Goal: Task Accomplishment & Management: Manage account settings

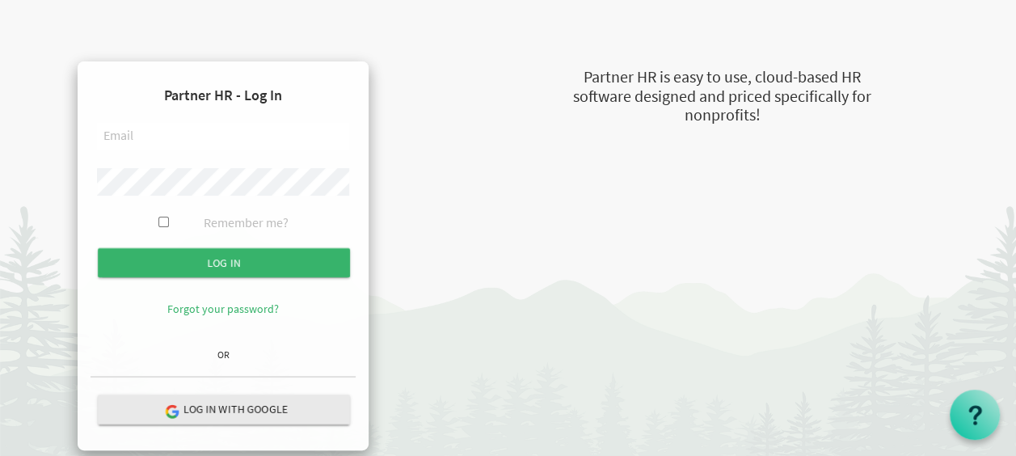
click at [122, 141] on input "text" at bounding box center [223, 136] width 252 height 27
type input "[EMAIL_ADDRESS][DOMAIN_NAME]"
click at [98, 248] on input "Log in" at bounding box center [224, 262] width 252 height 29
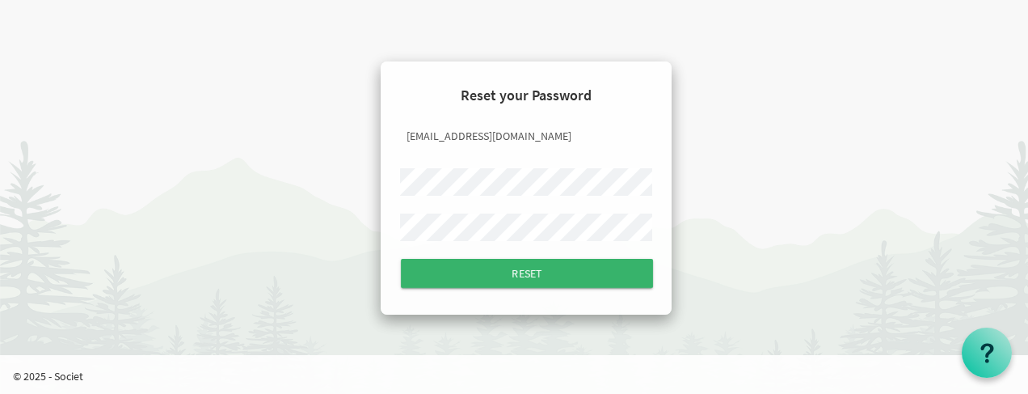
click at [401, 259] on input "Reset" at bounding box center [527, 273] width 252 height 29
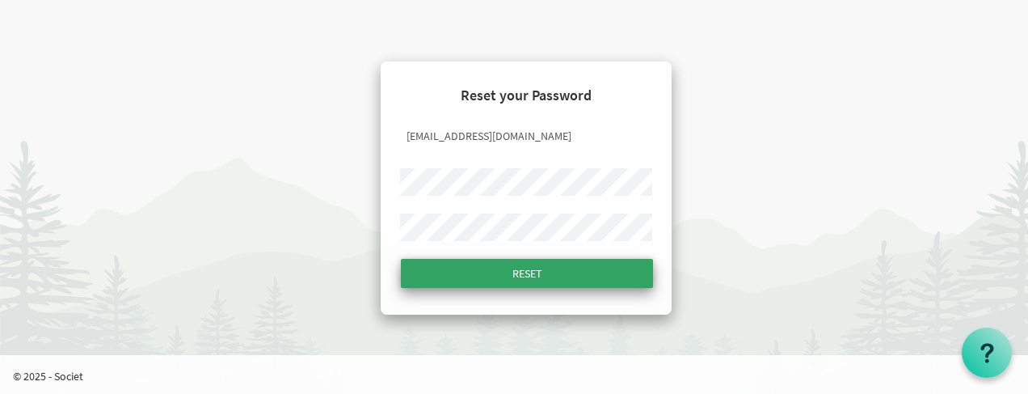
click at [514, 277] on input "submit" at bounding box center [527, 273] width 252 height 29
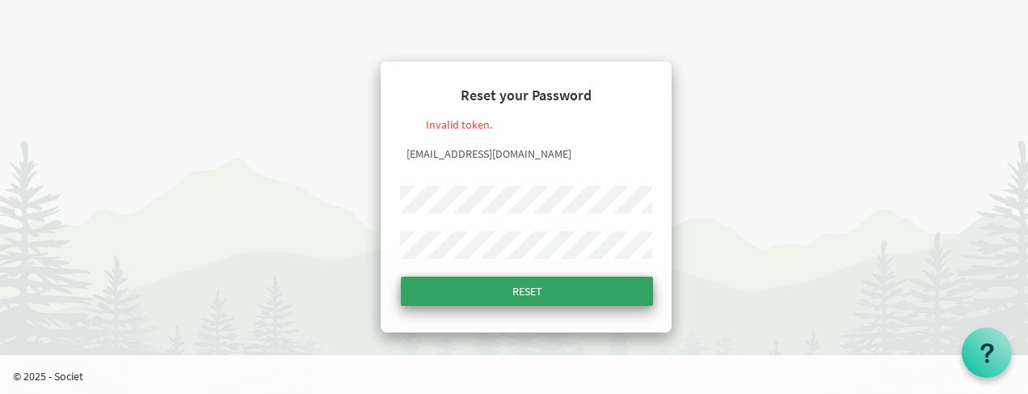
click at [538, 297] on input "Reset" at bounding box center [527, 291] width 252 height 29
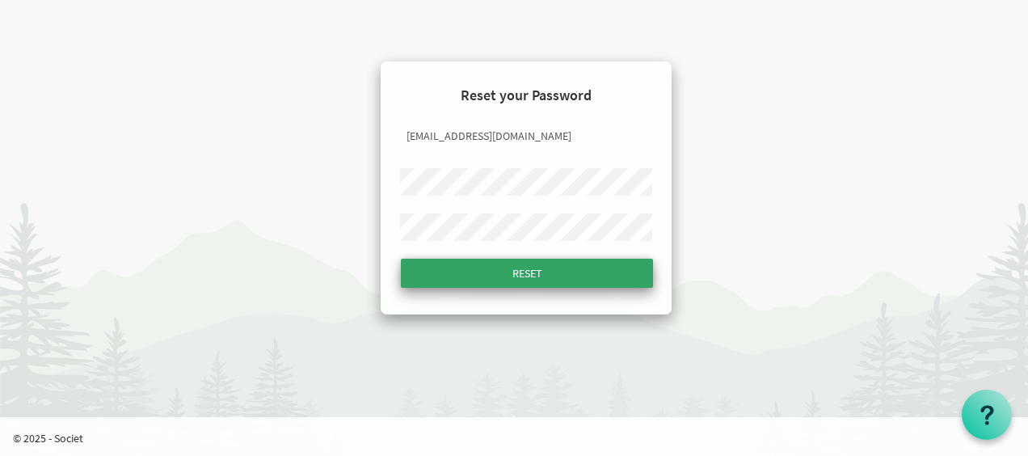
click at [532, 279] on input "Reset" at bounding box center [527, 273] width 252 height 29
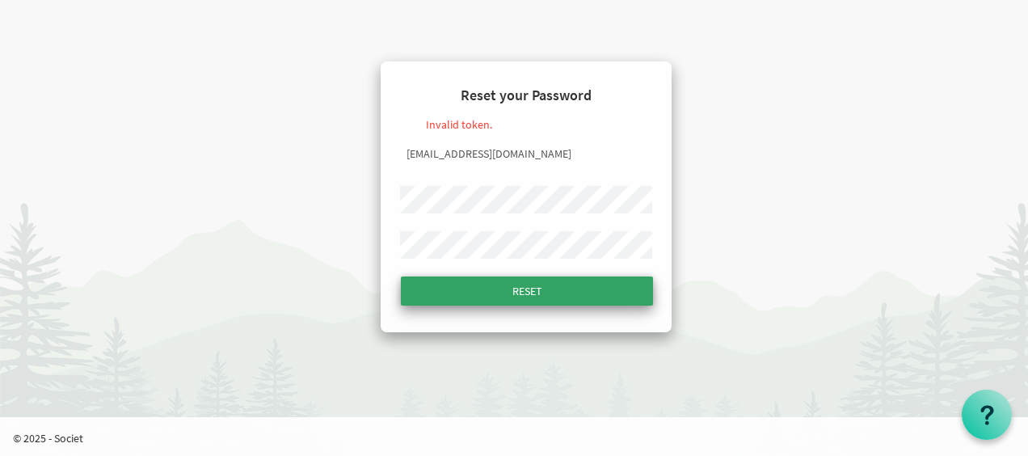
click at [517, 298] on input "Reset" at bounding box center [527, 291] width 252 height 29
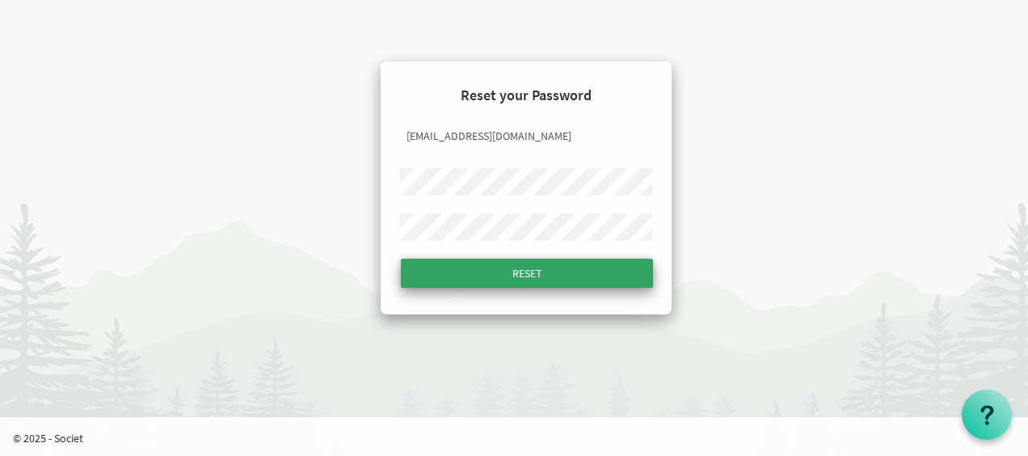
click at [521, 277] on input "submit" at bounding box center [527, 273] width 252 height 29
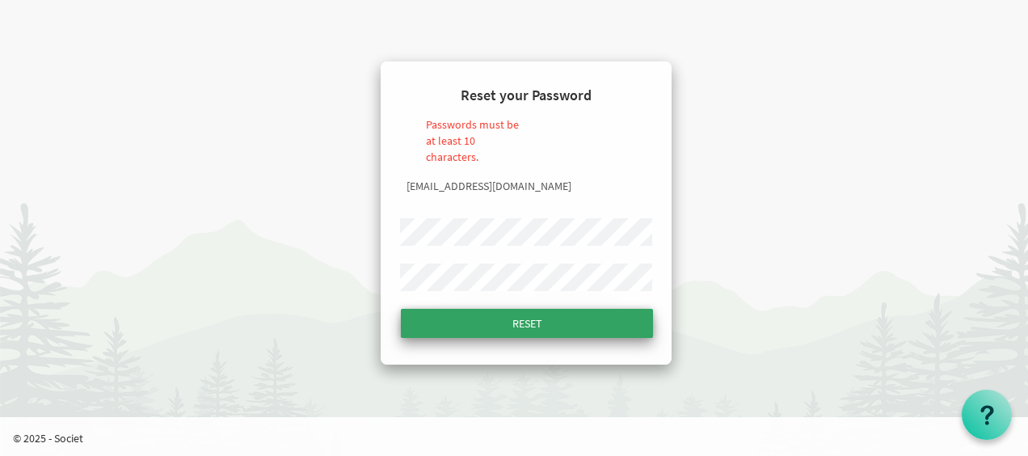
click at [535, 319] on input "Reset" at bounding box center [527, 323] width 252 height 29
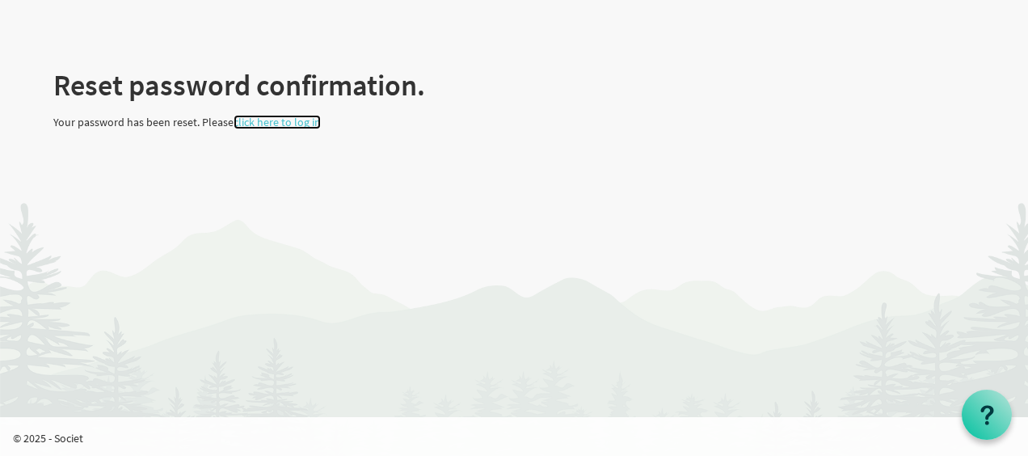
click at [296, 124] on link "click here to log in" at bounding box center [277, 122] width 87 height 15
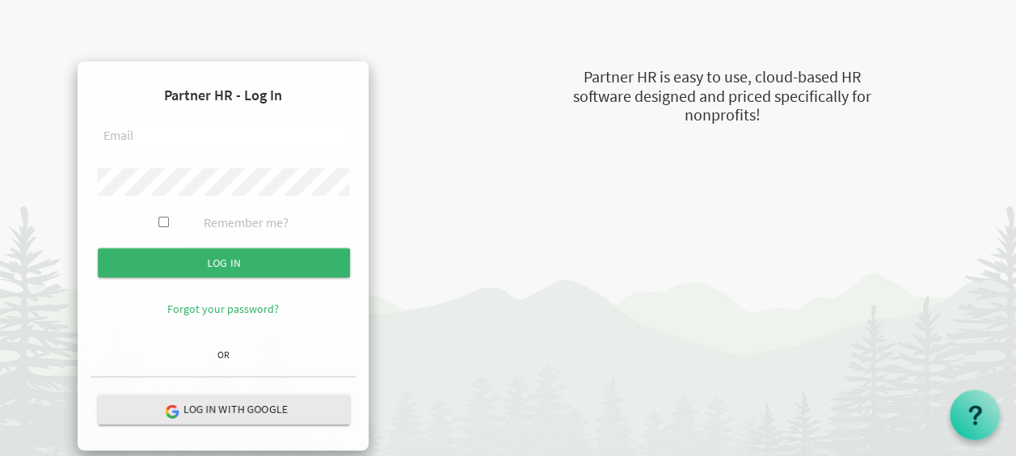
click at [227, 148] on input "text" at bounding box center [223, 136] width 252 height 27
type input "[EMAIL_ADDRESS][DOMAIN_NAME]"
click at [98, 248] on input "Log in" at bounding box center [224, 262] width 252 height 29
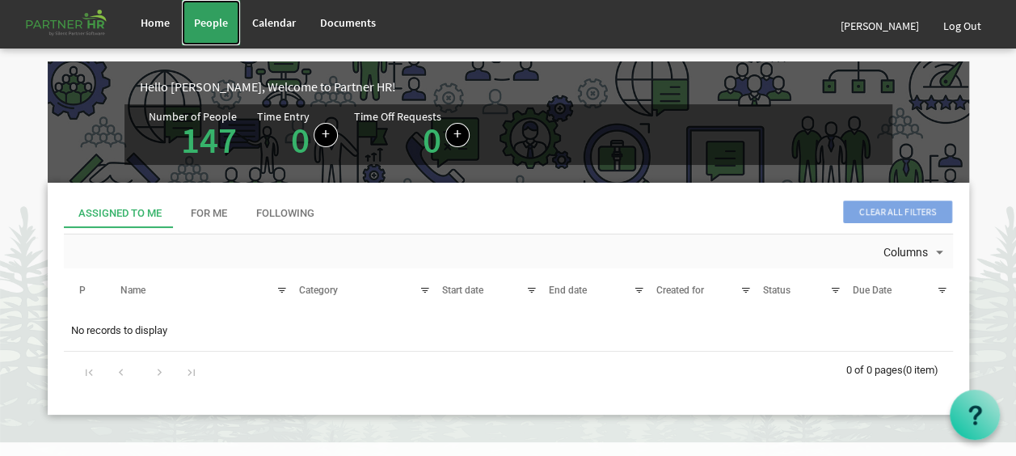
click at [201, 25] on span "People" at bounding box center [211, 22] width 34 height 15
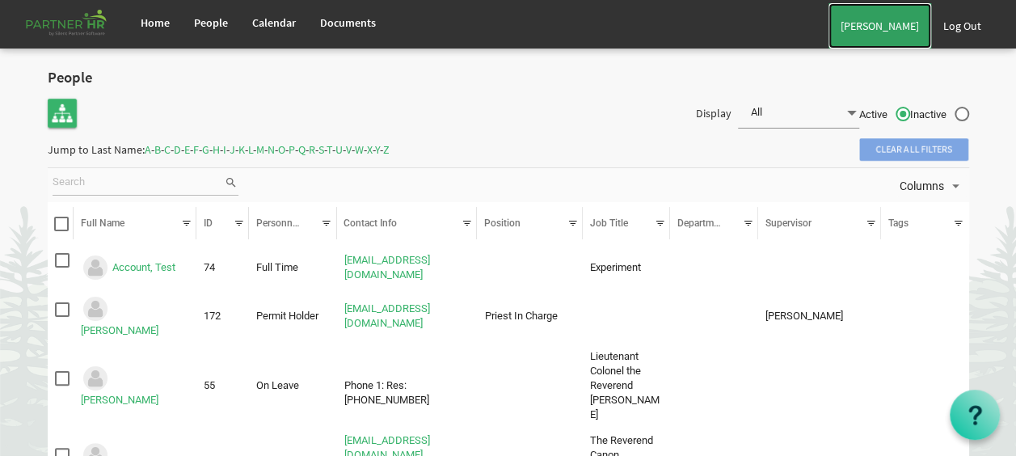
click at [859, 27] on link "[PERSON_NAME]" at bounding box center [880, 25] width 103 height 45
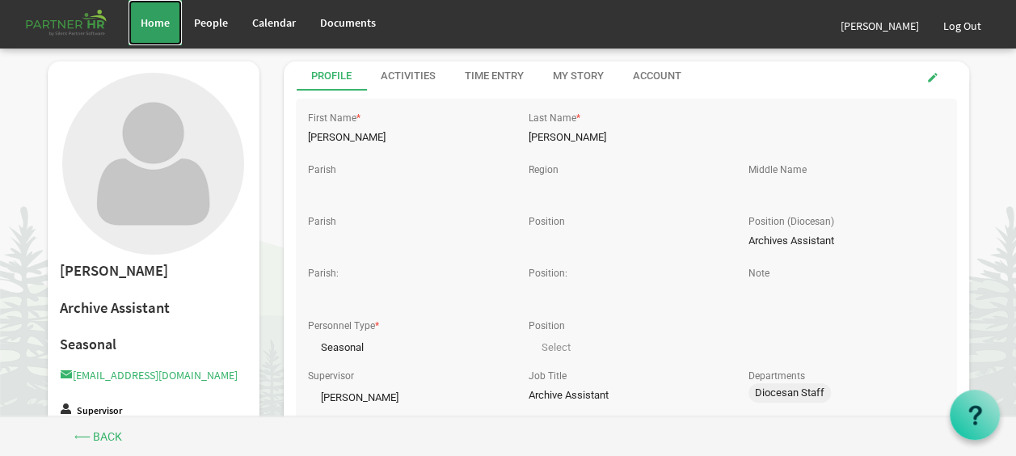
click at [136, 25] on link "Home" at bounding box center [155, 22] width 53 height 45
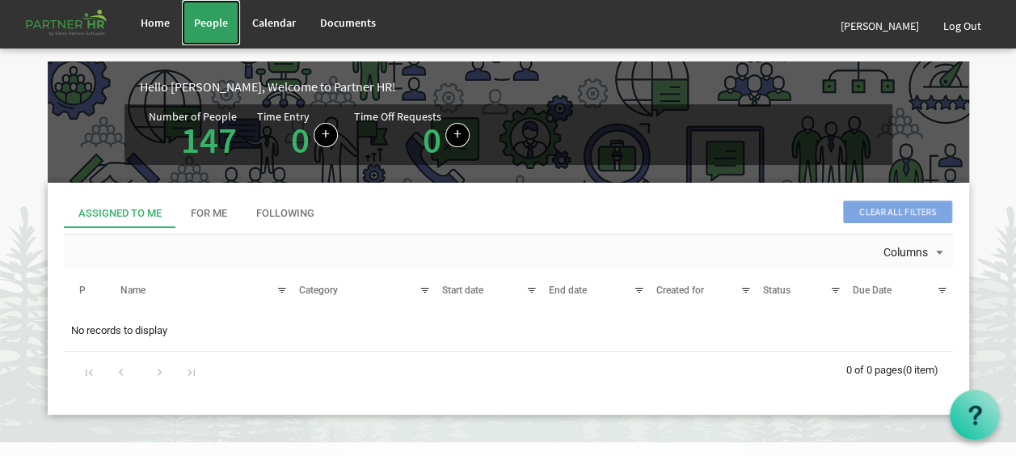
click at [201, 16] on span "People" at bounding box center [211, 22] width 34 height 15
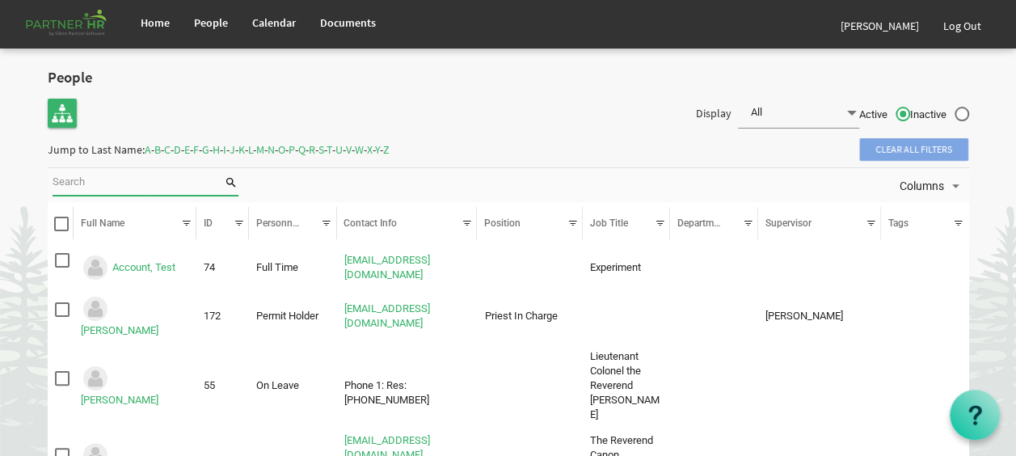
click at [129, 190] on input "search" at bounding box center [138, 183] width 171 height 24
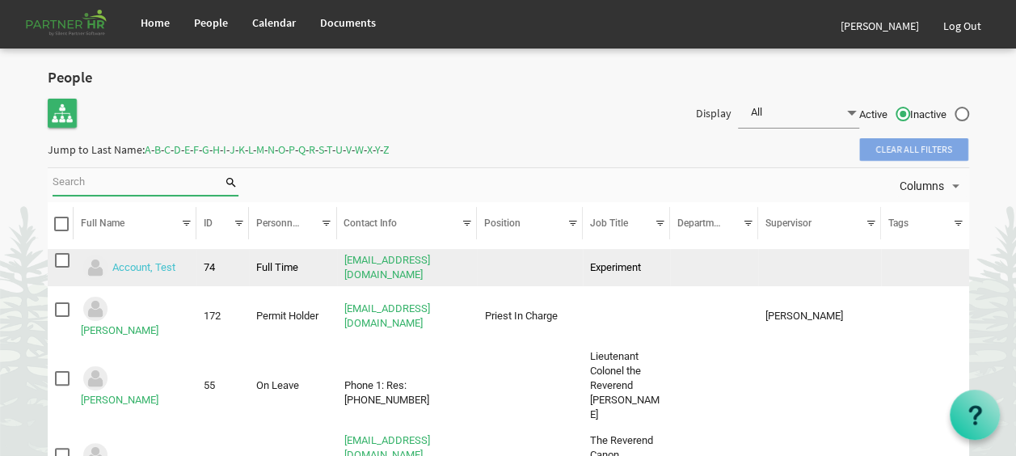
click at [135, 261] on link "Account, Test" at bounding box center [143, 266] width 63 height 12
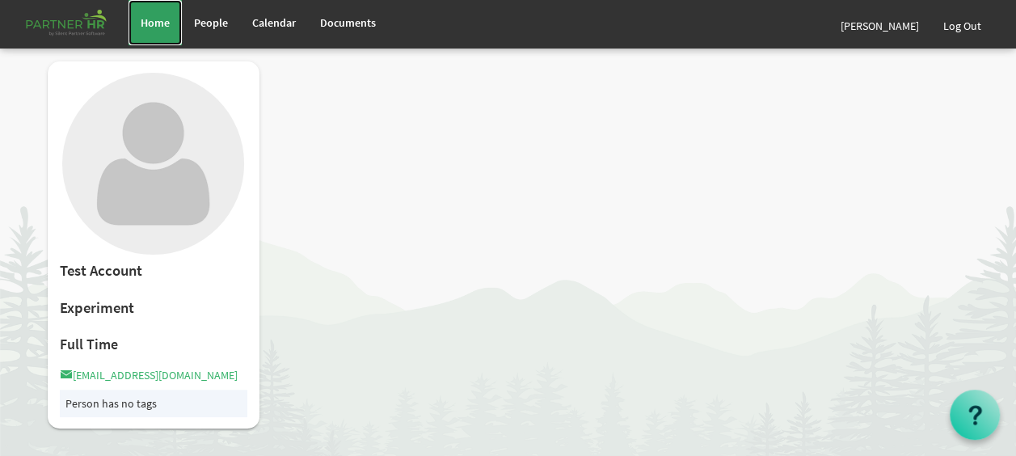
click at [139, 15] on link "Home" at bounding box center [155, 22] width 53 height 45
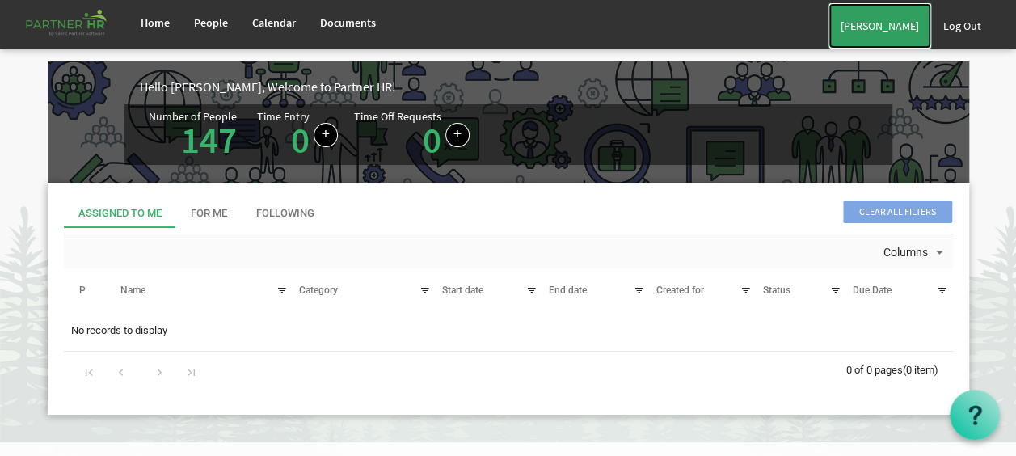
click at [880, 26] on link "[PERSON_NAME]" at bounding box center [880, 25] width 103 height 45
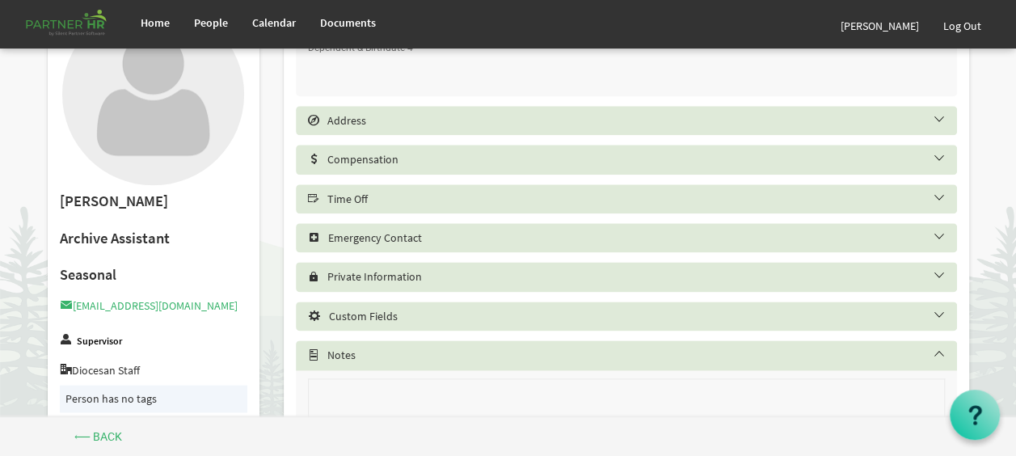
scroll to position [904, 0]
click at [593, 197] on h5 "Time Off" at bounding box center [638, 198] width 661 height 13
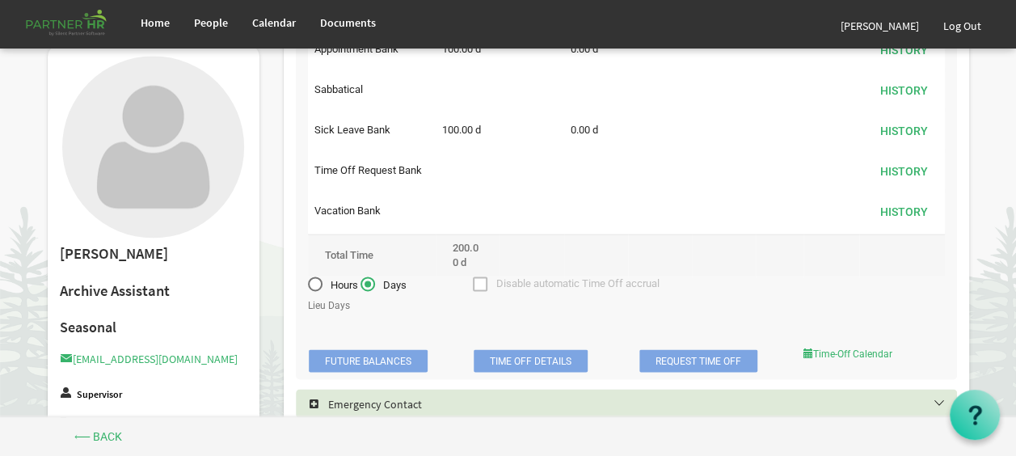
scroll to position [1187, 0]
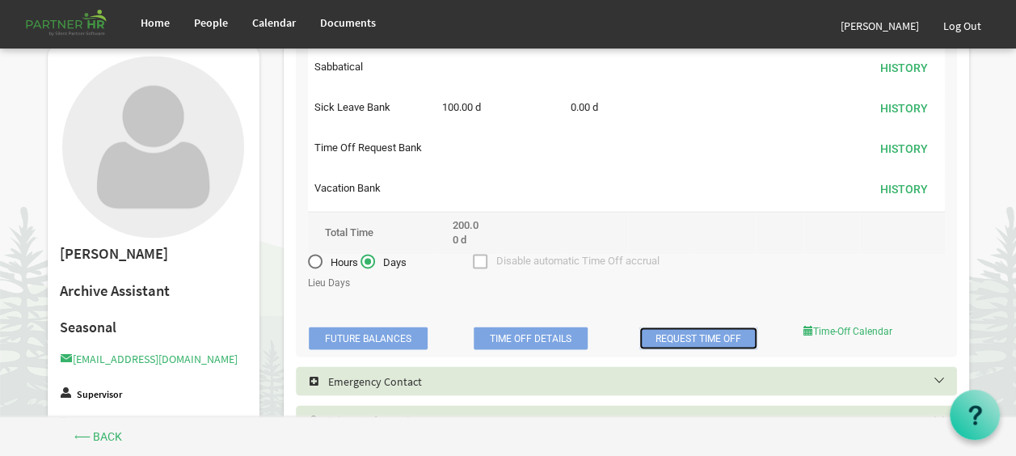
click at [689, 338] on link "Request Time Off" at bounding box center [699, 338] width 118 height 23
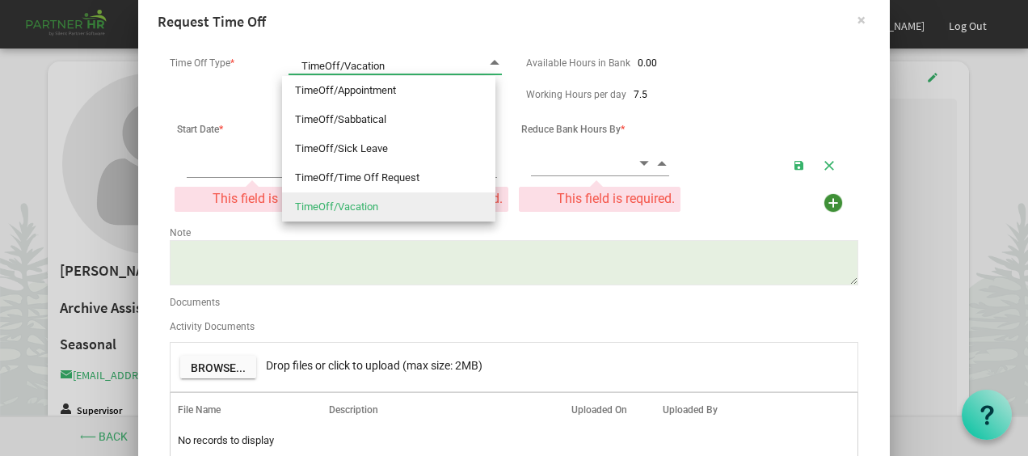
click at [443, 61] on span "TimeOff/Vacation TimeOff/Vacation" at bounding box center [395, 63] width 213 height 23
click at [460, 58] on span "TimeOff/Vacation TimeOff/Vacation" at bounding box center [395, 63] width 213 height 23
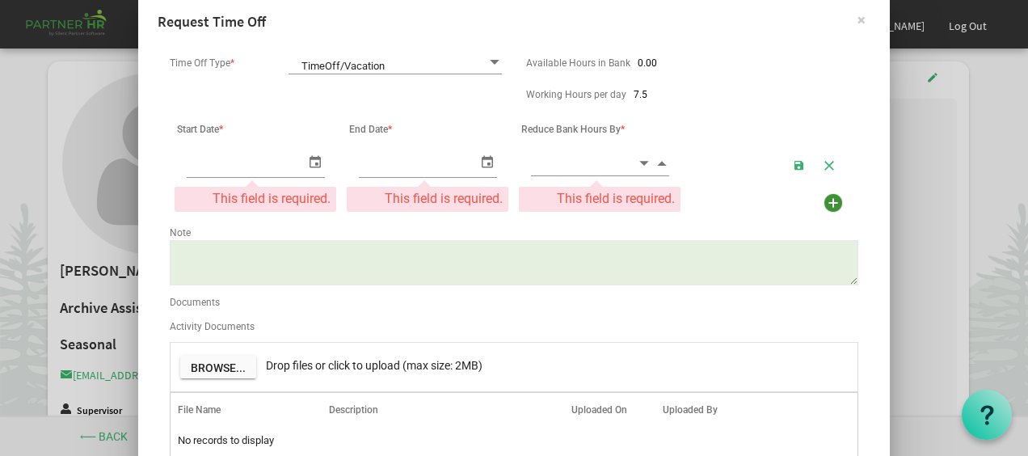
click at [593, 128] on span "Reduce Bank Hours By *" at bounding box center [572, 129] width 103 height 11
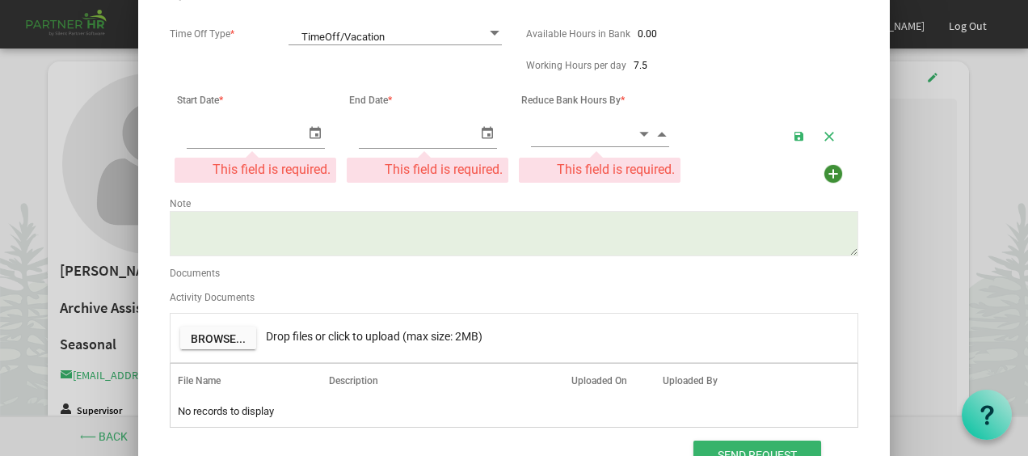
scroll to position [62, 0]
click at [640, 136] on span "Decrement value" at bounding box center [644, 133] width 15 height 19
click at [571, 137] on input "0" at bounding box center [584, 132] width 106 height 25
type input "0.00"
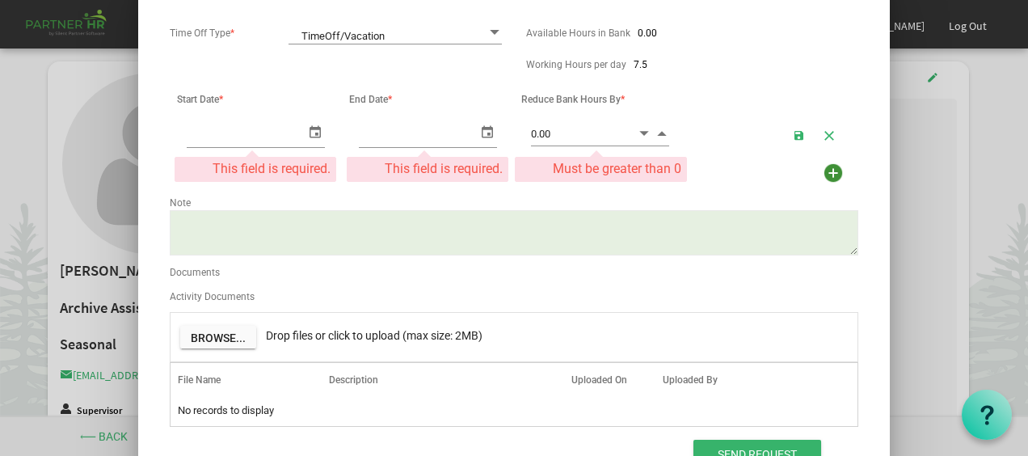
click at [699, 134] on td at bounding box center [772, 134] width 172 height 29
click at [558, 149] on table "0.00 0" at bounding box center [514, 134] width 689 height 39
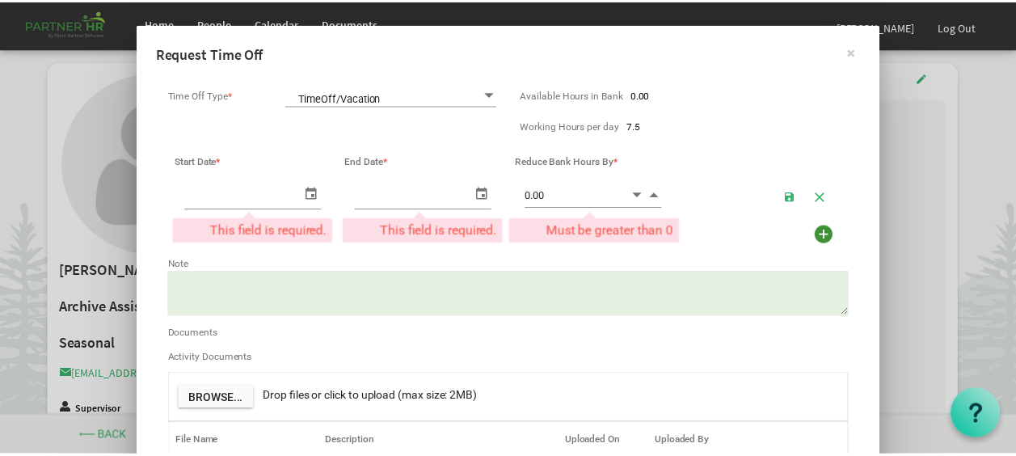
scroll to position [0, 0]
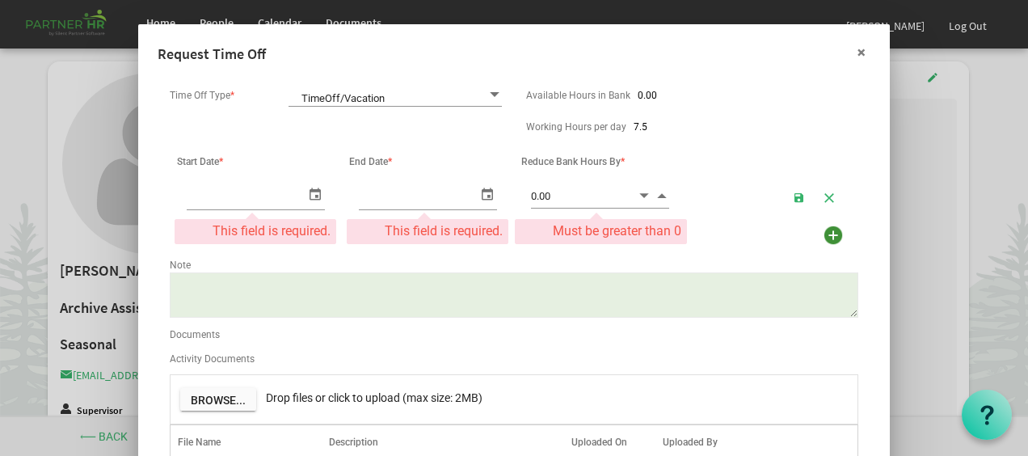
click at [851, 57] on button "×" at bounding box center [862, 52] width 40 height 40
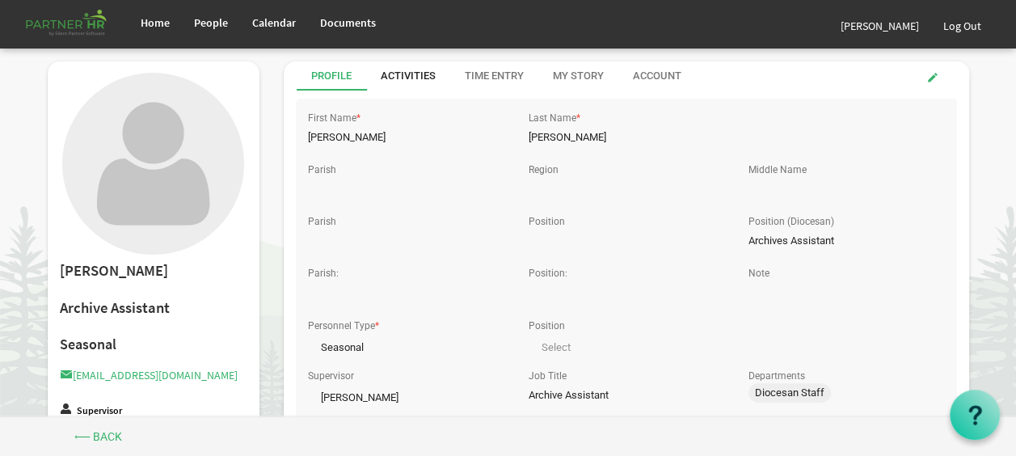
click at [424, 83] on div "Activities" at bounding box center [408, 75] width 55 height 29
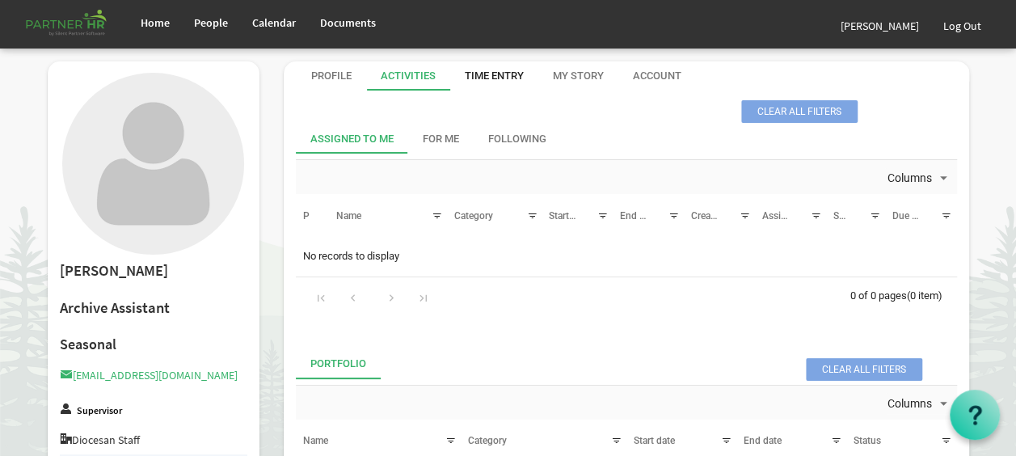
click at [505, 87] on div "Time Entry" at bounding box center [494, 75] width 59 height 29
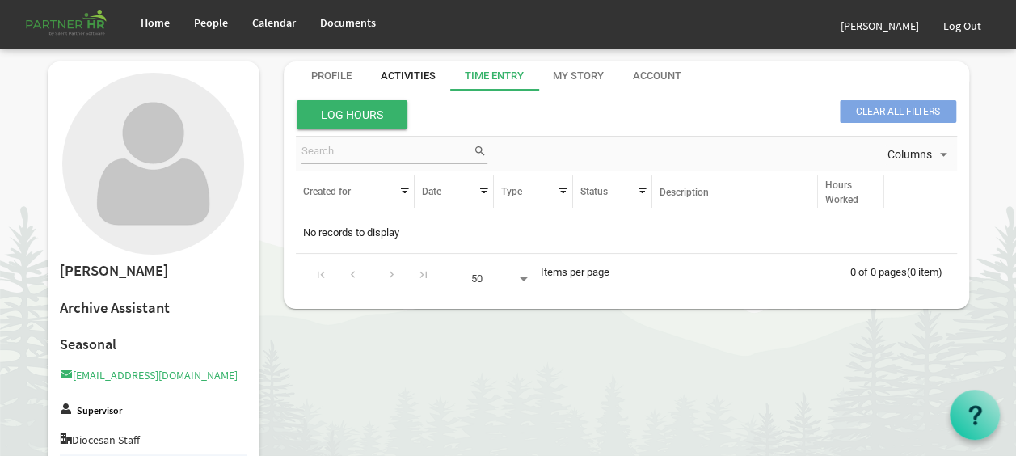
click at [427, 83] on div "Activities" at bounding box center [408, 75] width 55 height 29
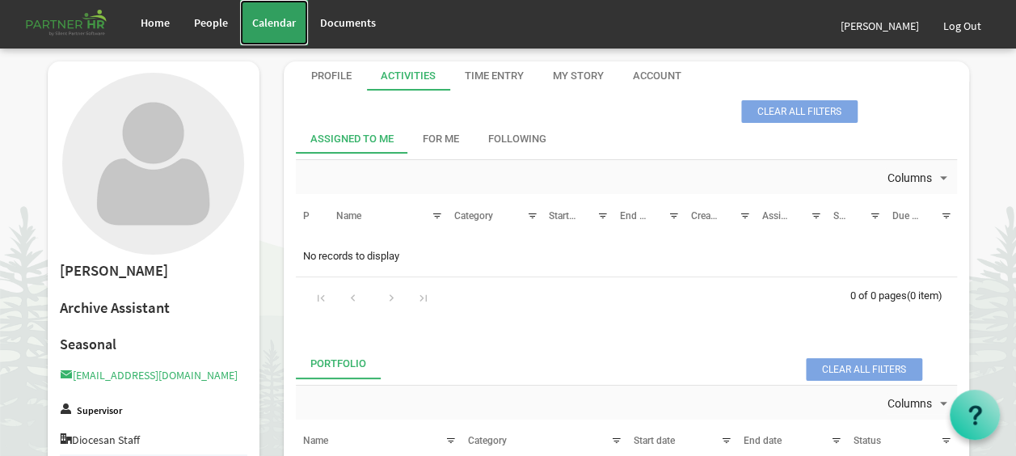
click at [265, 13] on link "Calendar" at bounding box center [274, 22] width 68 height 45
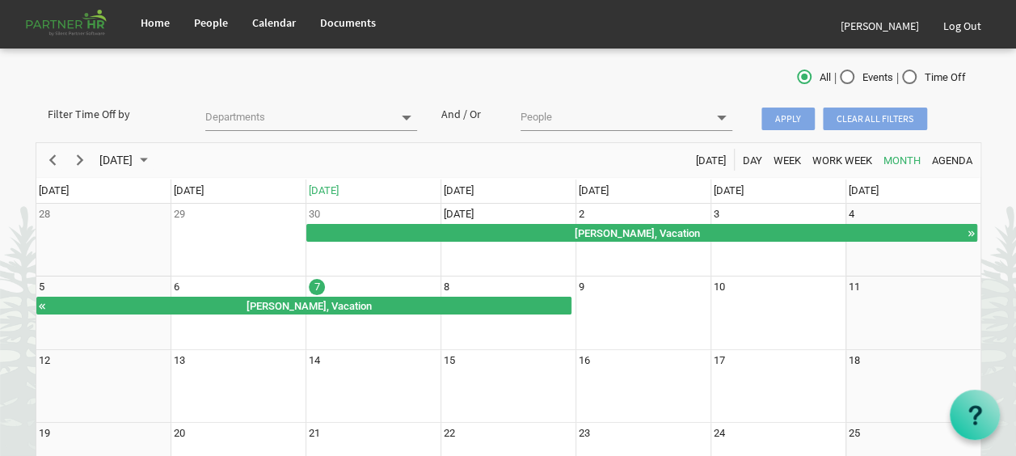
scroll to position [76, 0]
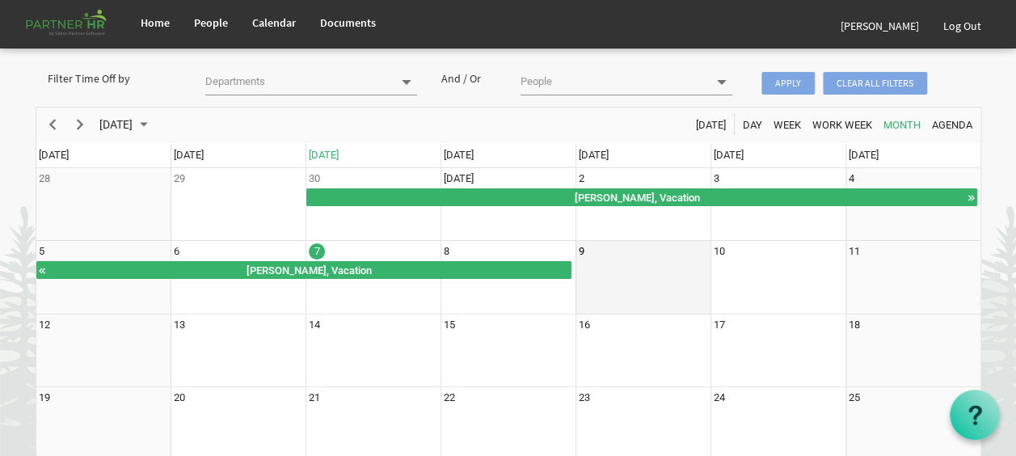
click at [636, 276] on td "9" at bounding box center [643, 278] width 135 height 74
click at [593, 249] on td "9" at bounding box center [643, 278] width 135 height 74
click at [581, 250] on div "9" at bounding box center [582, 251] width 6 height 16
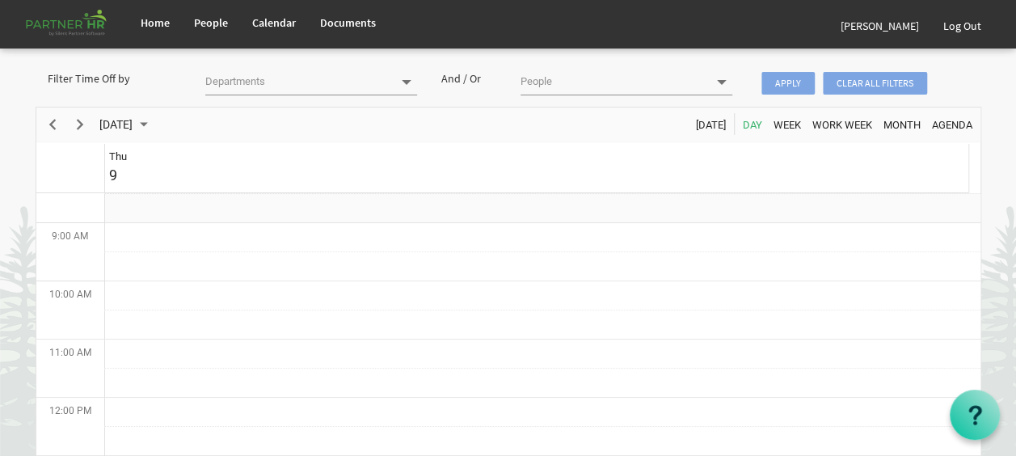
scroll to position [0, 0]
click at [581, 250] on td "Day of October 9, 2025" at bounding box center [543, 254] width 876 height 29
click at [485, 175] on td "Thu 9" at bounding box center [536, 168] width 863 height 49
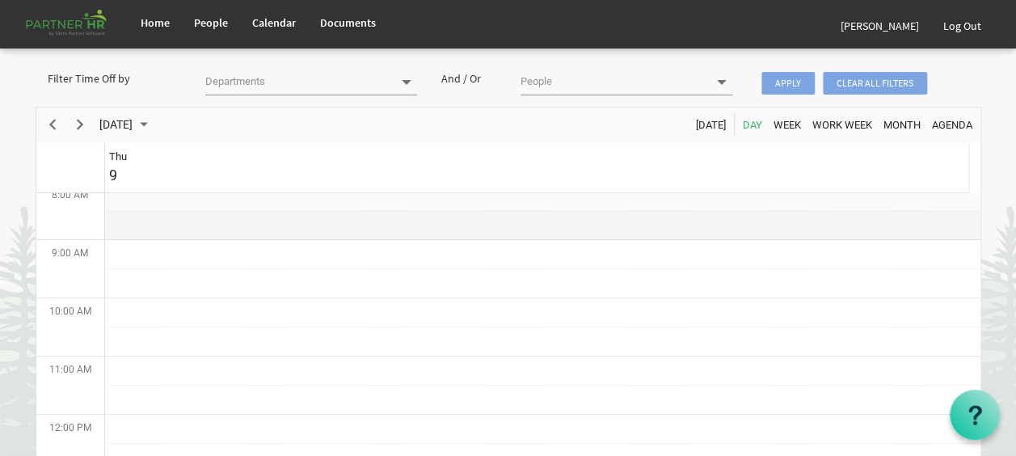
click at [225, 237] on td "Day of October 9, 2025" at bounding box center [543, 225] width 876 height 29
click at [224, 234] on td "Day of October 9, 2025" at bounding box center [543, 225] width 876 height 29
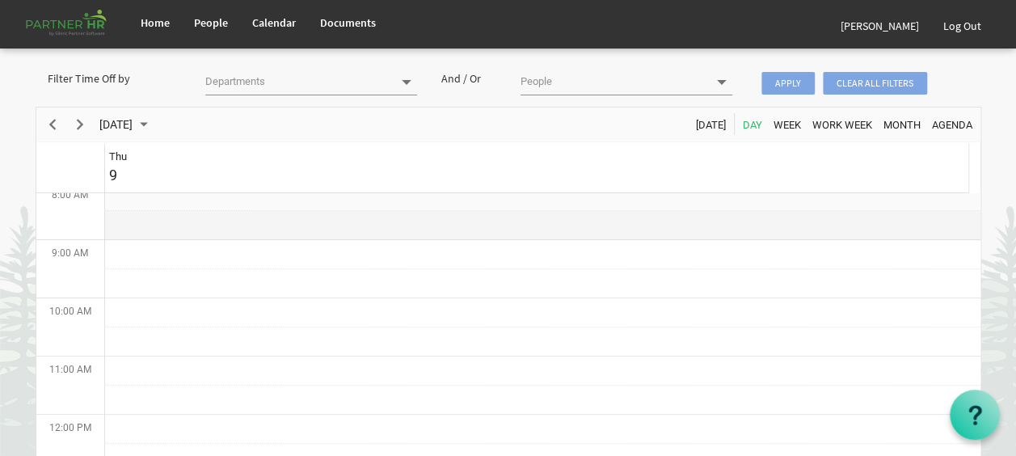
click at [224, 234] on td "Day of October 9, 2025" at bounding box center [543, 225] width 876 height 29
click at [165, 27] on span "Home" at bounding box center [155, 22] width 29 height 15
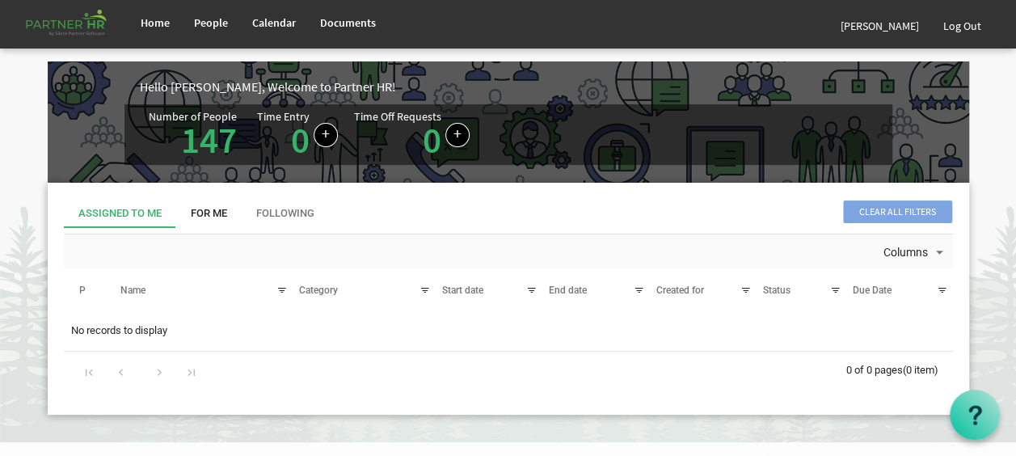
click at [217, 207] on div "For Me" at bounding box center [209, 213] width 36 height 15
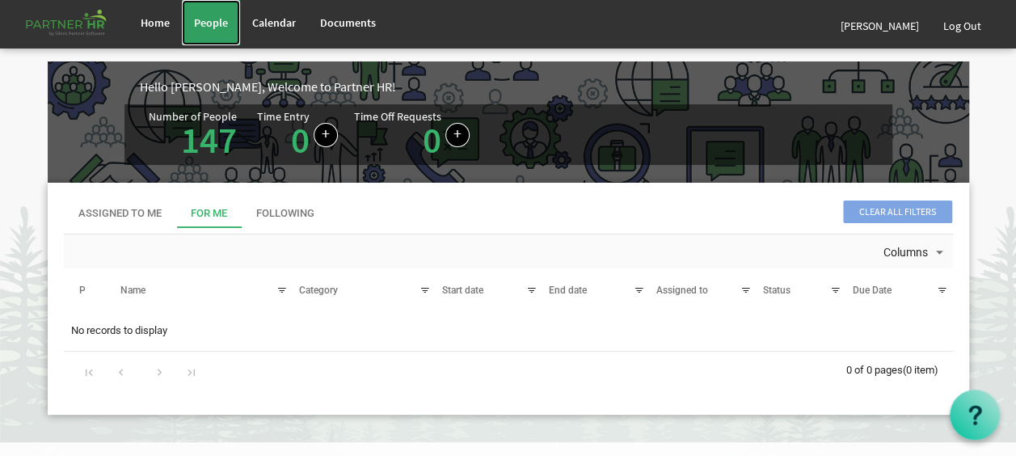
click at [197, 24] on span "People" at bounding box center [211, 22] width 34 height 15
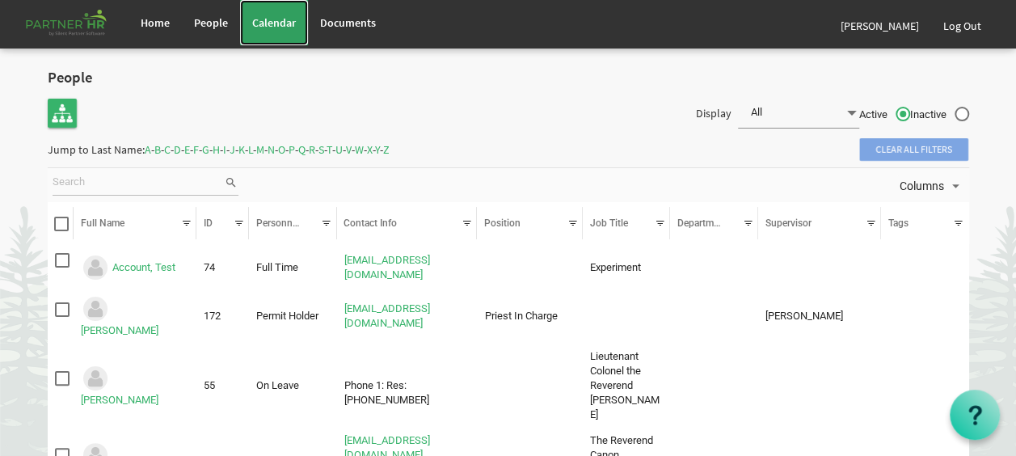
click at [266, 30] on link "Calendar" at bounding box center [274, 22] width 68 height 45
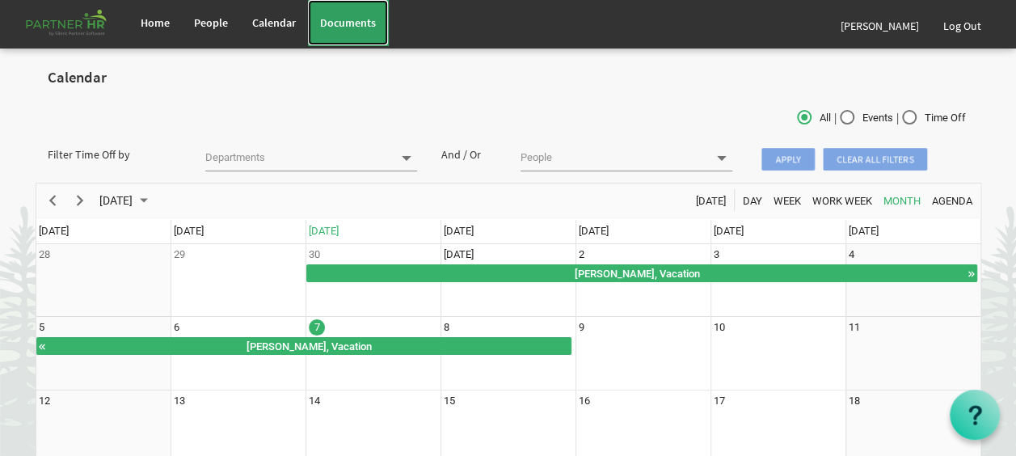
click at [345, 31] on link "Documents" at bounding box center [348, 22] width 80 height 45
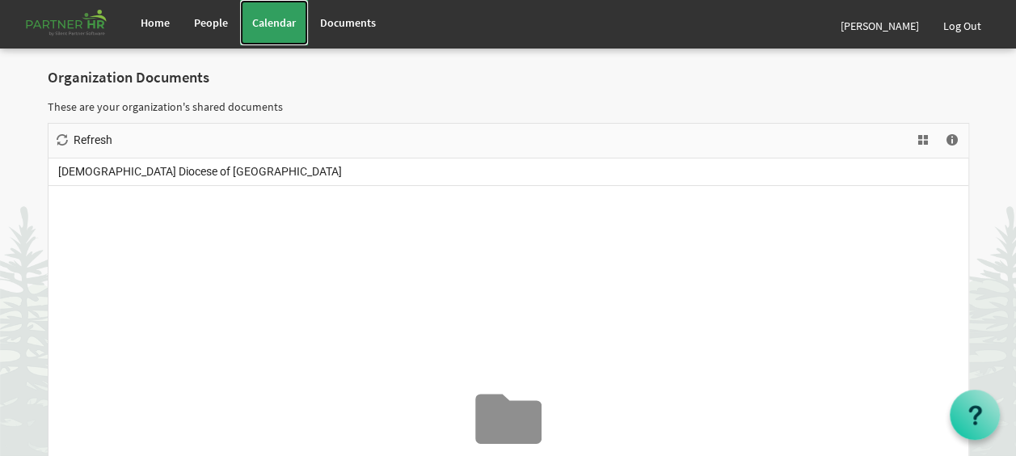
click at [276, 23] on span "Calendar" at bounding box center [274, 22] width 44 height 15
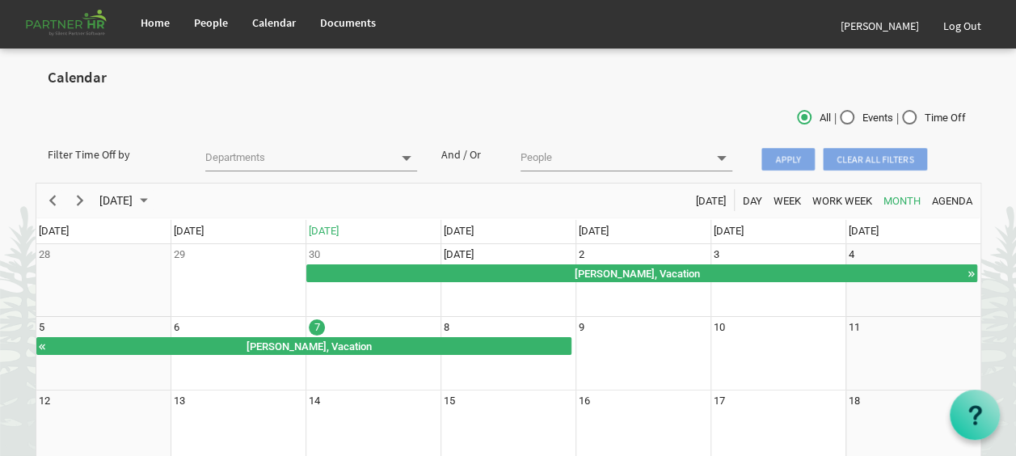
click at [787, 162] on span "Apply" at bounding box center [788, 159] width 53 height 23
click at [878, 27] on link "[PERSON_NAME]" at bounding box center [880, 25] width 103 height 45
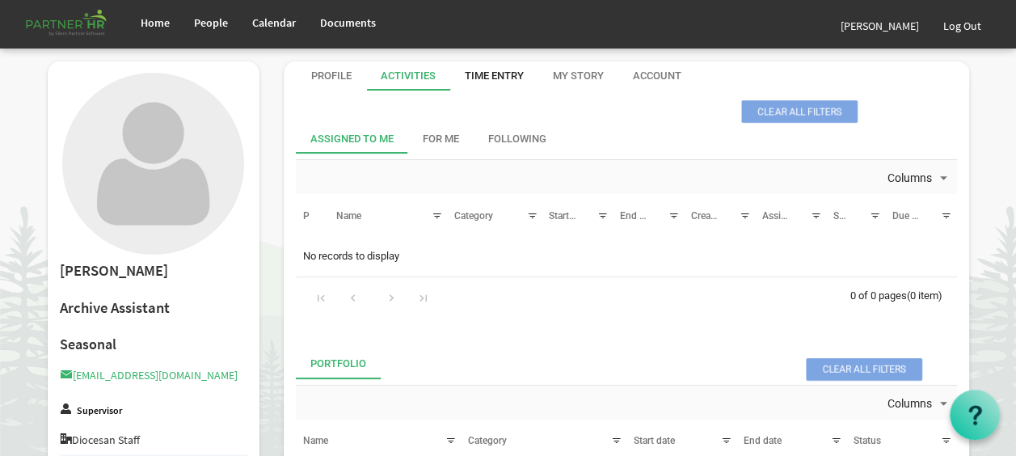
click at [477, 84] on div "Time Entry" at bounding box center [494, 75] width 59 height 29
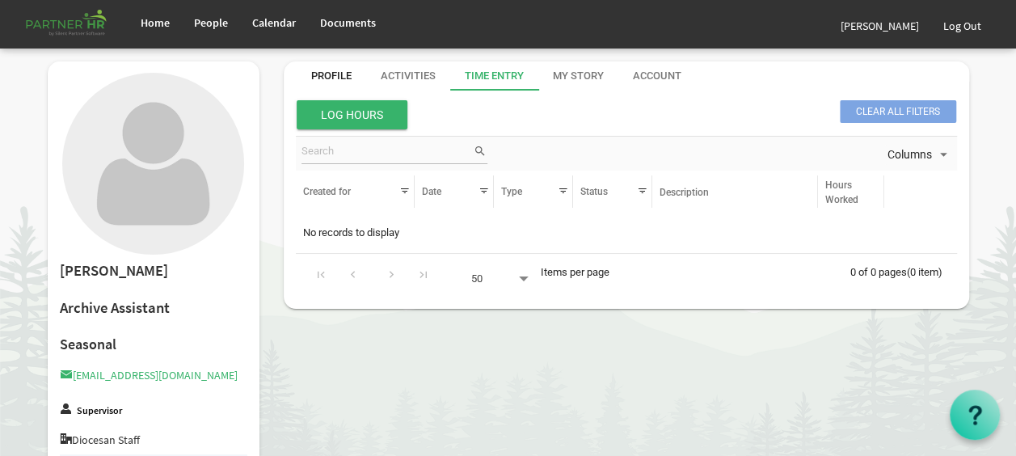
click at [316, 78] on div "Profile" at bounding box center [331, 76] width 40 height 15
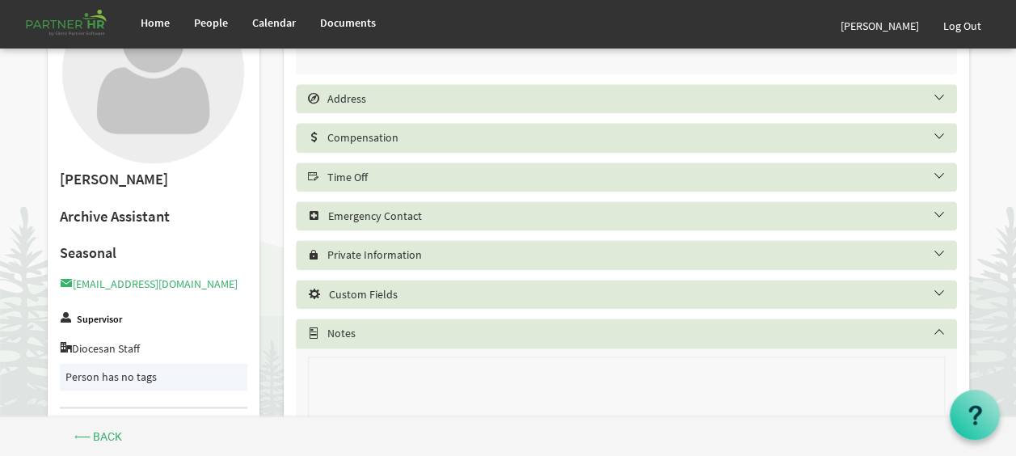
scroll to position [924, 0]
click at [325, 284] on div "Custom Fields" at bounding box center [626, 295] width 661 height 29
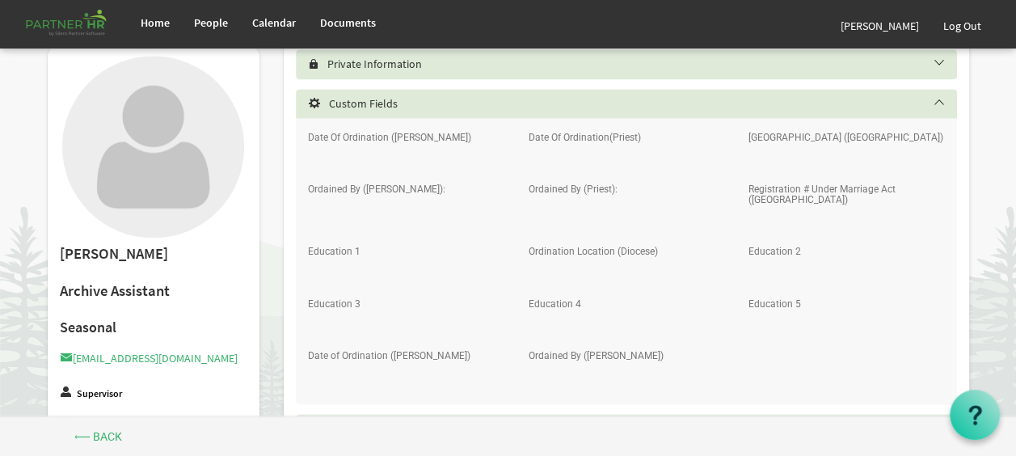
scroll to position [1118, 0]
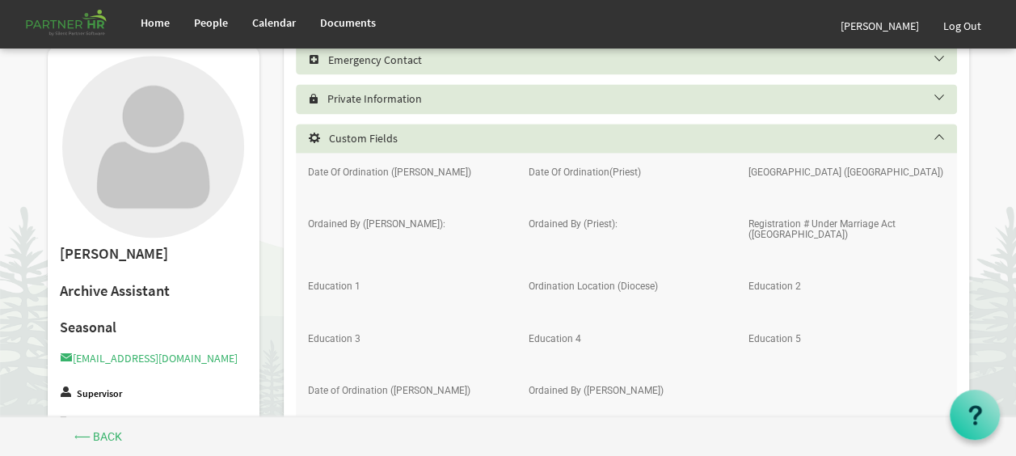
click at [359, 150] on div "Custom Fields" at bounding box center [626, 138] width 661 height 29
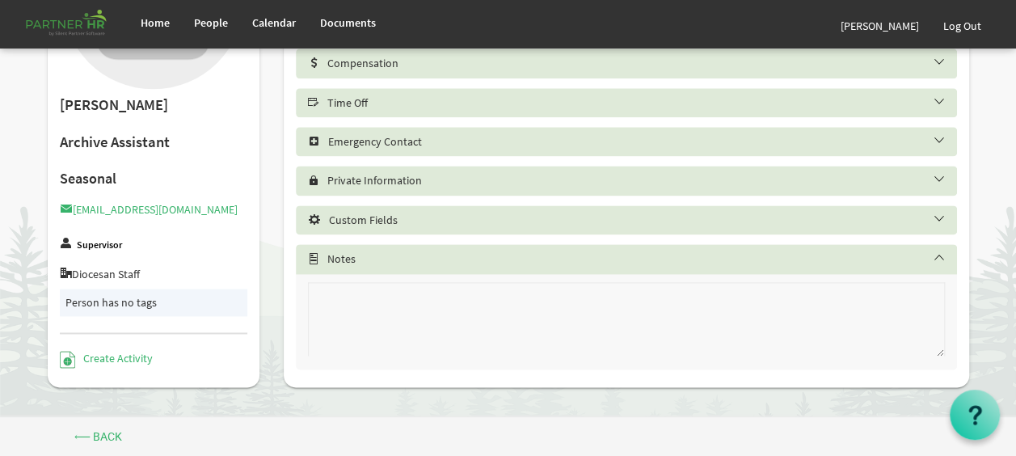
click at [398, 179] on h5 "Private Information" at bounding box center [638, 180] width 661 height 13
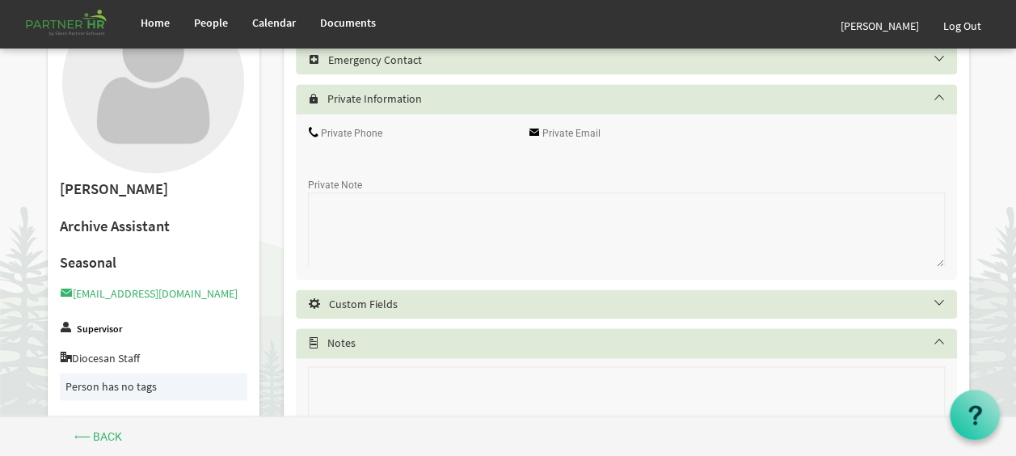
click at [437, 99] on h5 "Private Information" at bounding box center [638, 98] width 661 height 13
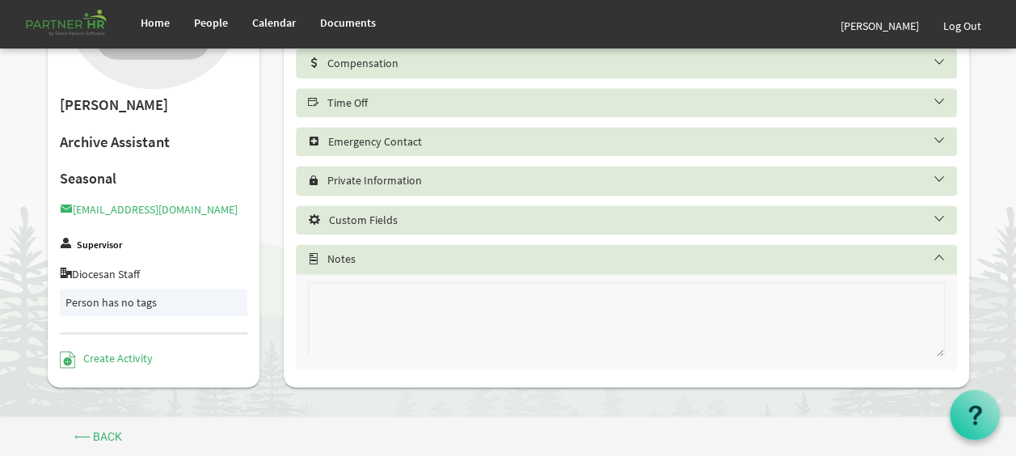
click at [385, 254] on h5 "Notes" at bounding box center [638, 258] width 661 height 13
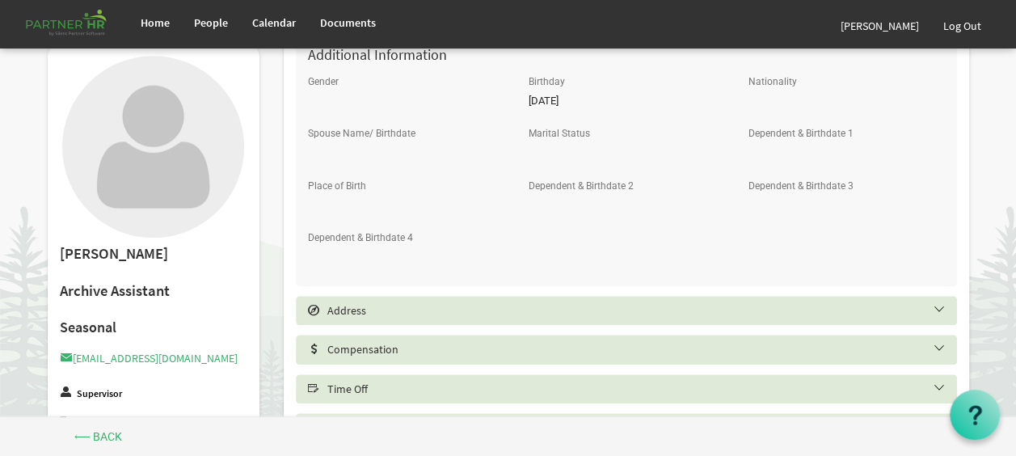
scroll to position [904, 0]
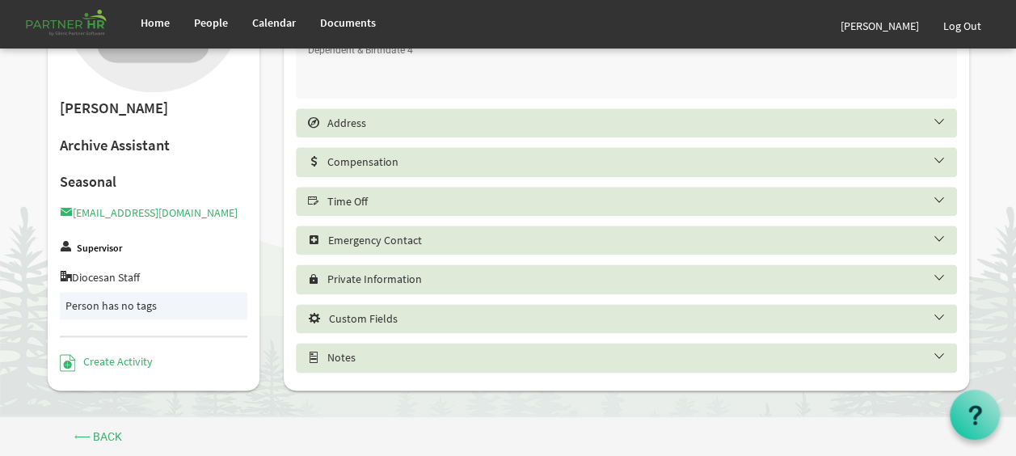
click at [614, 120] on h5 "Address" at bounding box center [638, 122] width 661 height 13
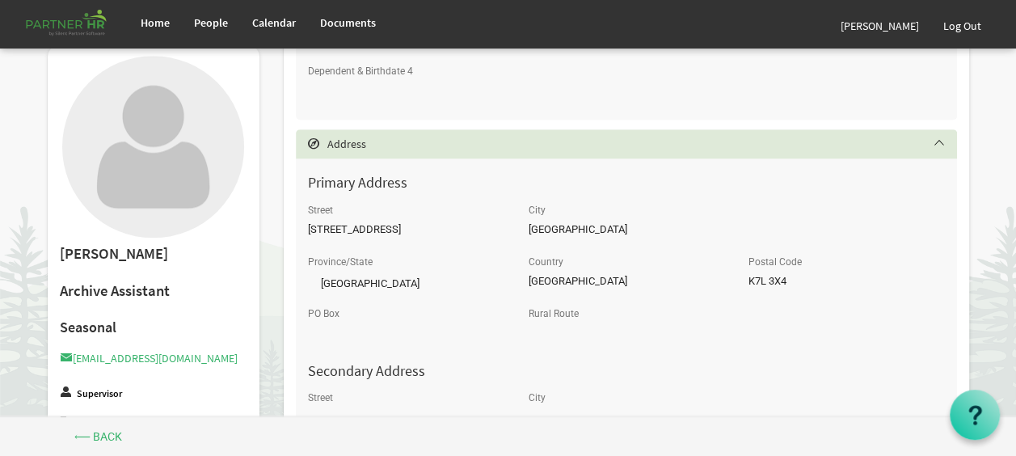
scroll to position [879, 0]
click at [349, 221] on input "[STREET_ADDRESS]" at bounding box center [406, 230] width 196 height 24
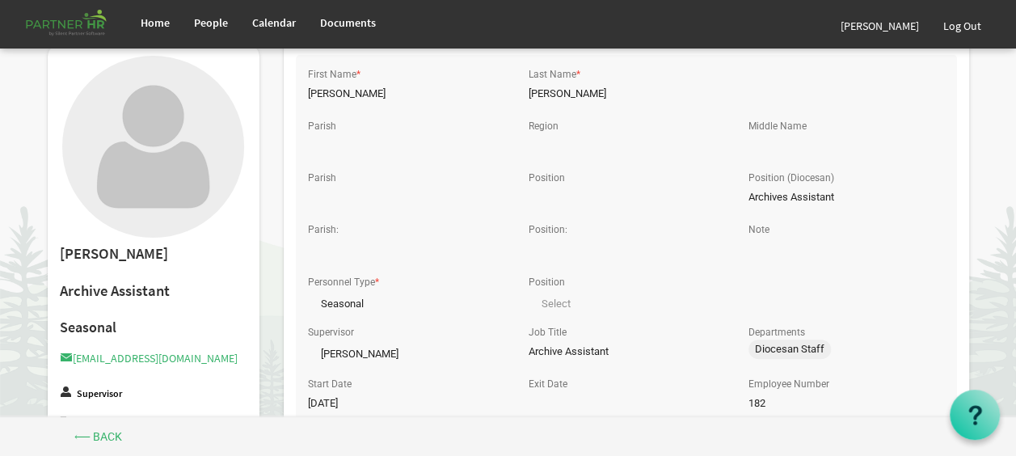
scroll to position [0, 0]
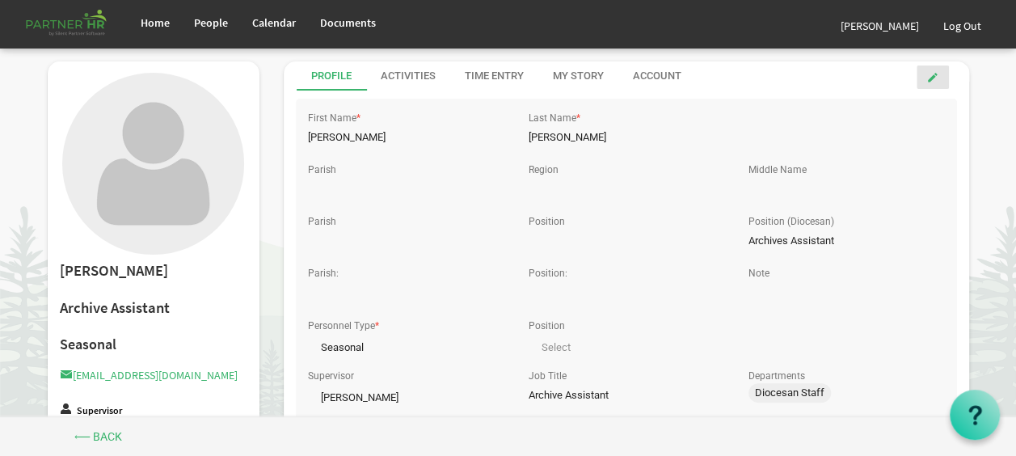
click at [927, 79] on link at bounding box center [933, 76] width 32 height 23
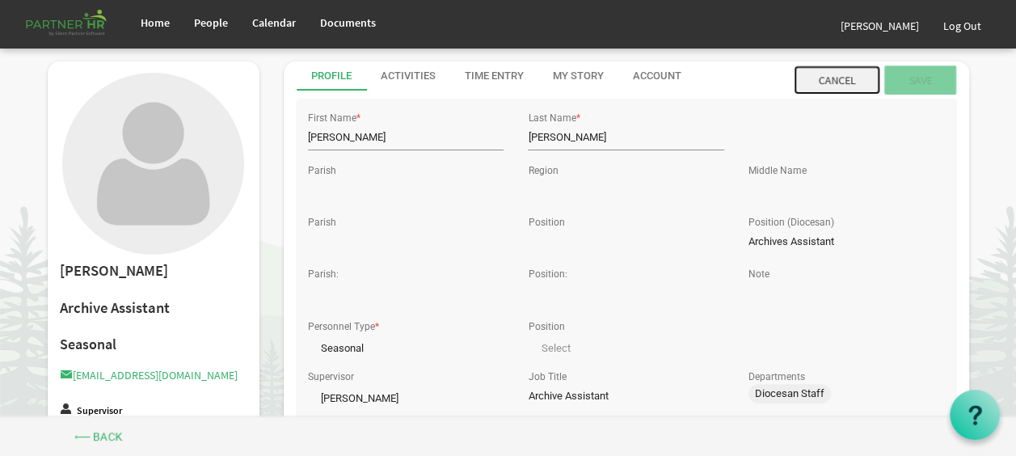
click at [842, 81] on link "Cancel" at bounding box center [837, 79] width 87 height 29
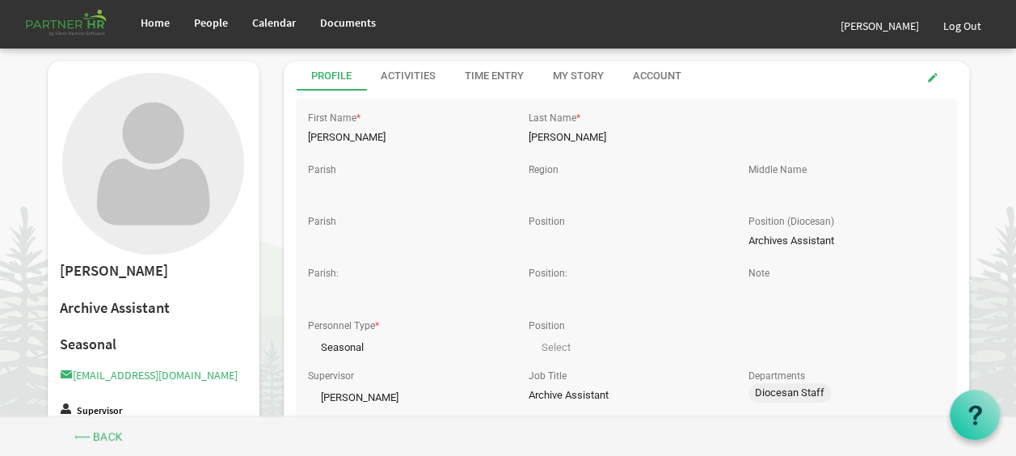
click at [355, 131] on input "Cristina" at bounding box center [406, 137] width 196 height 24
click at [201, 21] on span "People" at bounding box center [211, 22] width 34 height 15
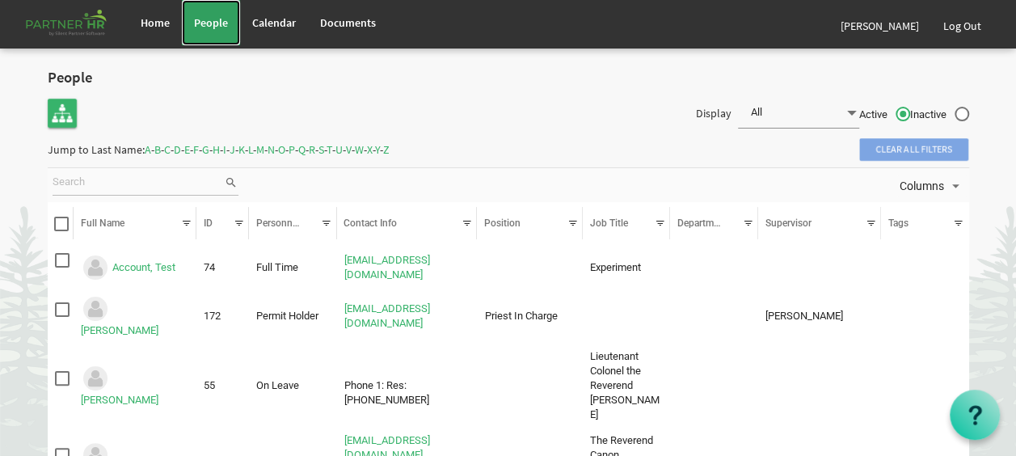
click at [201, 21] on span "People" at bounding box center [211, 22] width 34 height 15
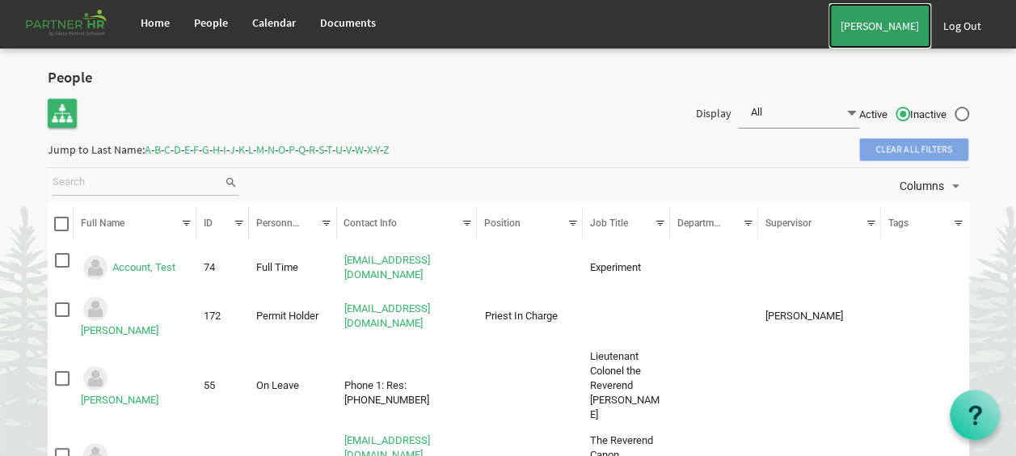
click at [880, 23] on link "[PERSON_NAME]" at bounding box center [880, 25] width 103 height 45
